Goal: Contribute content

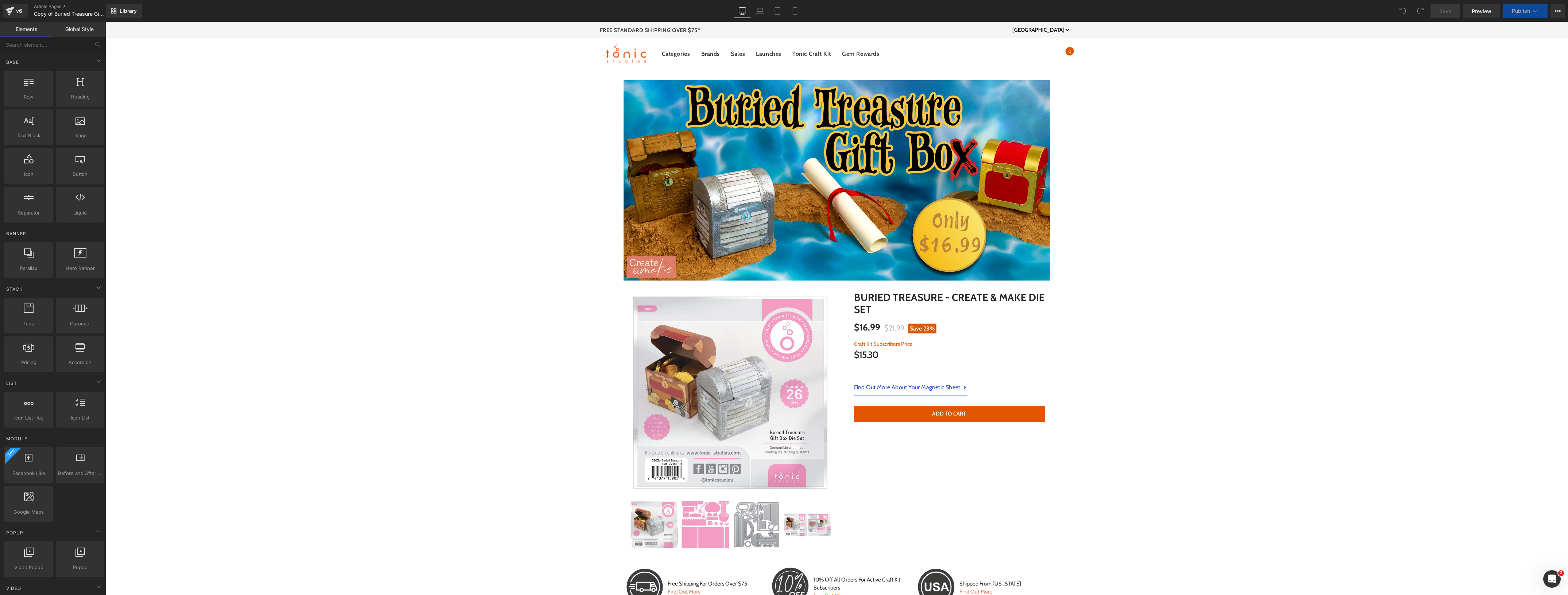
click at [1533, 6] on button "Publish" at bounding box center [1525, 11] width 45 height 14
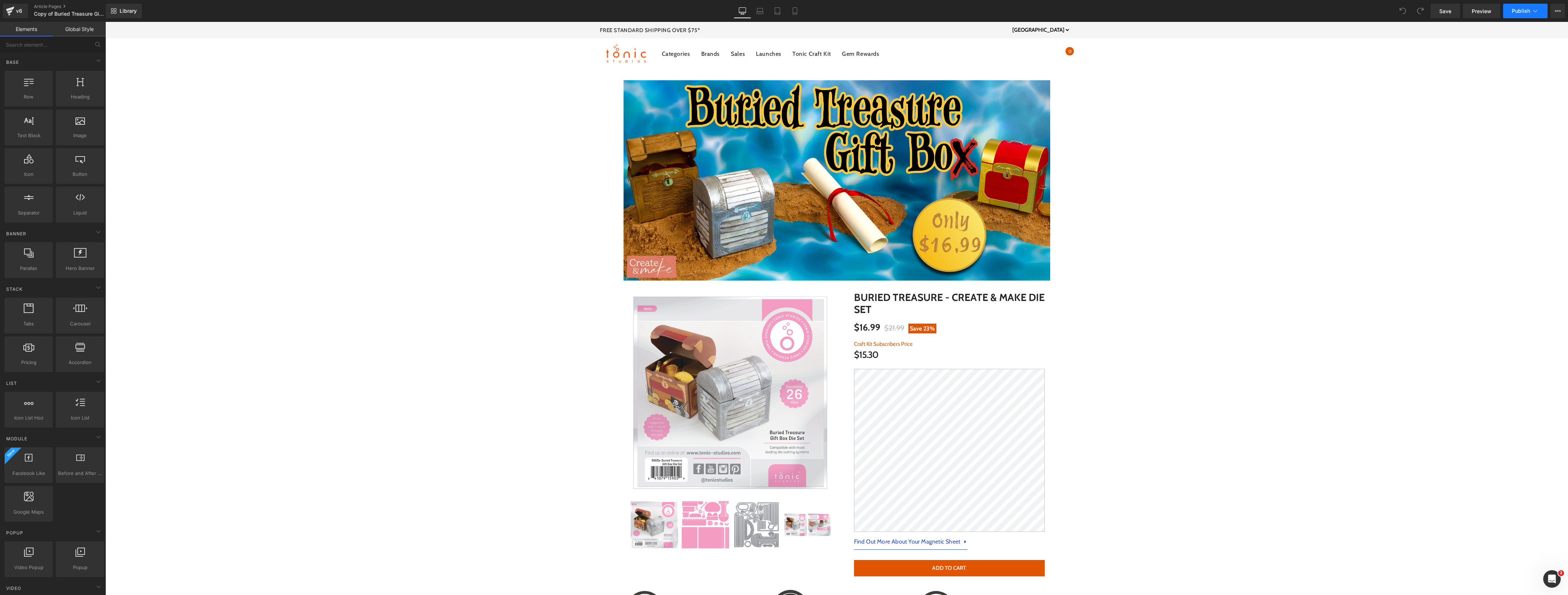
click at [1535, 9] on icon at bounding box center [1535, 11] width 7 height 7
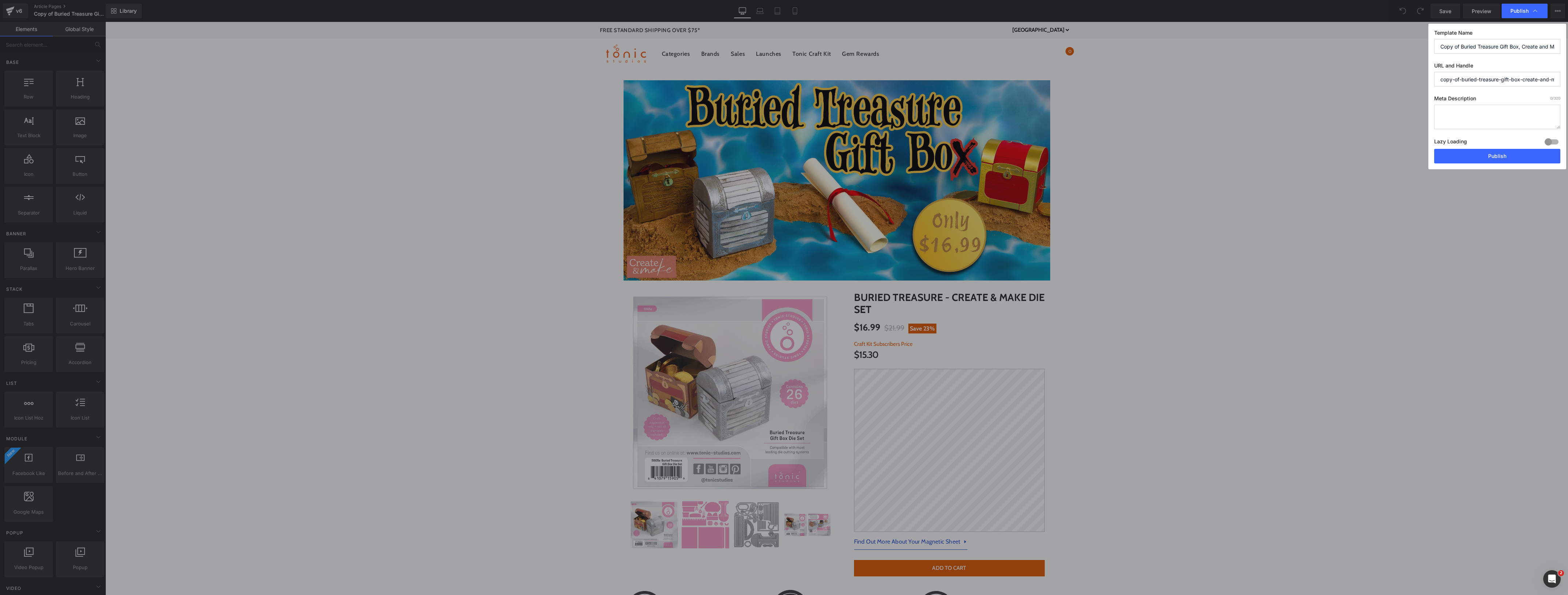
scroll to position [0, 12]
drag, startPoint x: 1540, startPoint y: 79, endPoint x: 1567, endPoint y: 70, distance: 28.5
click at [1567, 70] on html "You are previewing how the will restyle your page. You can not edit Elements in…" at bounding box center [784, 298] width 1568 height 595
click at [1481, 125] on textarea at bounding box center [1498, 117] width 126 height 24
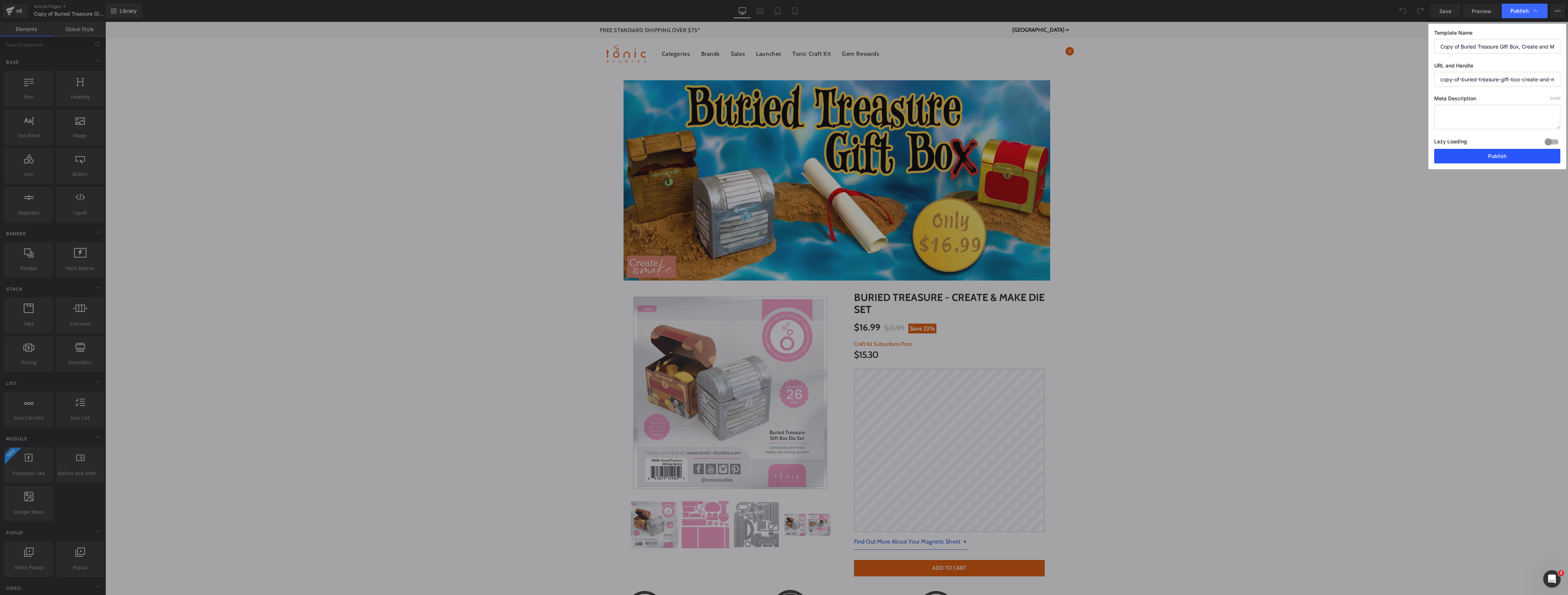
click at [1500, 159] on button "Publish" at bounding box center [1498, 156] width 126 height 14
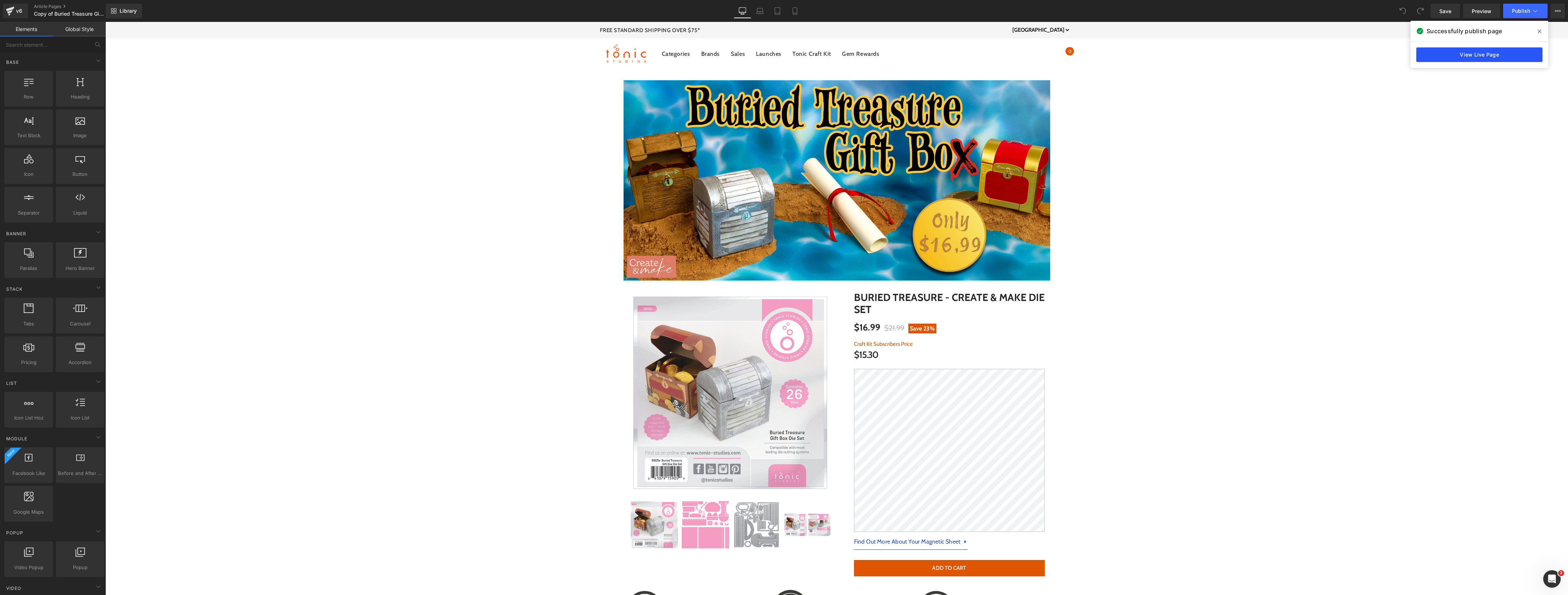
click at [1486, 57] on link "View Live Page" at bounding box center [1479, 54] width 126 height 14
click at [6, 15] on icon at bounding box center [11, 11] width 9 height 18
